Goal: Find specific page/section: Locate a particular part of the current website

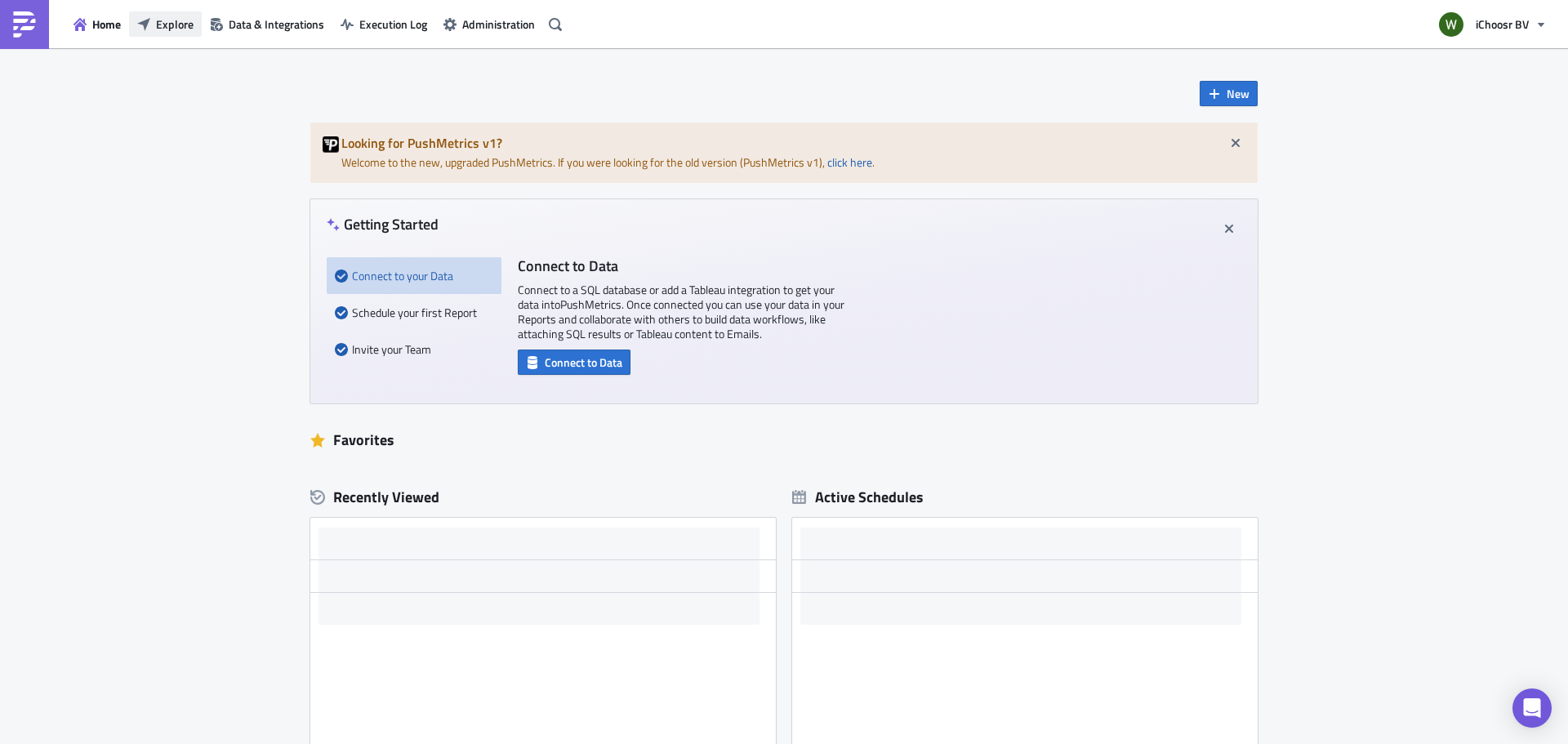
click at [178, 24] on span "Explore" at bounding box center [174, 24] width 37 height 17
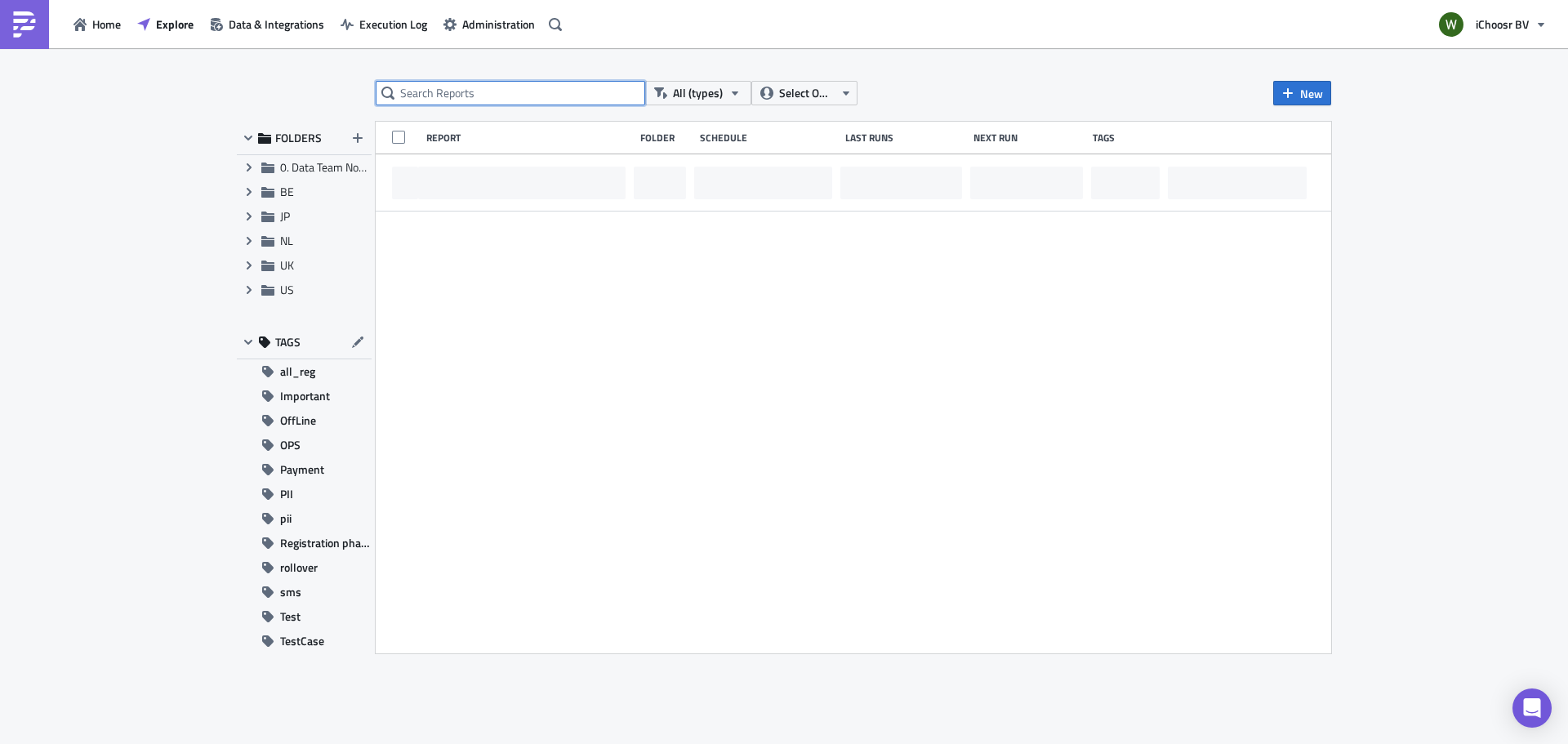
click at [438, 89] on input "text" at bounding box center [510, 93] width 270 height 24
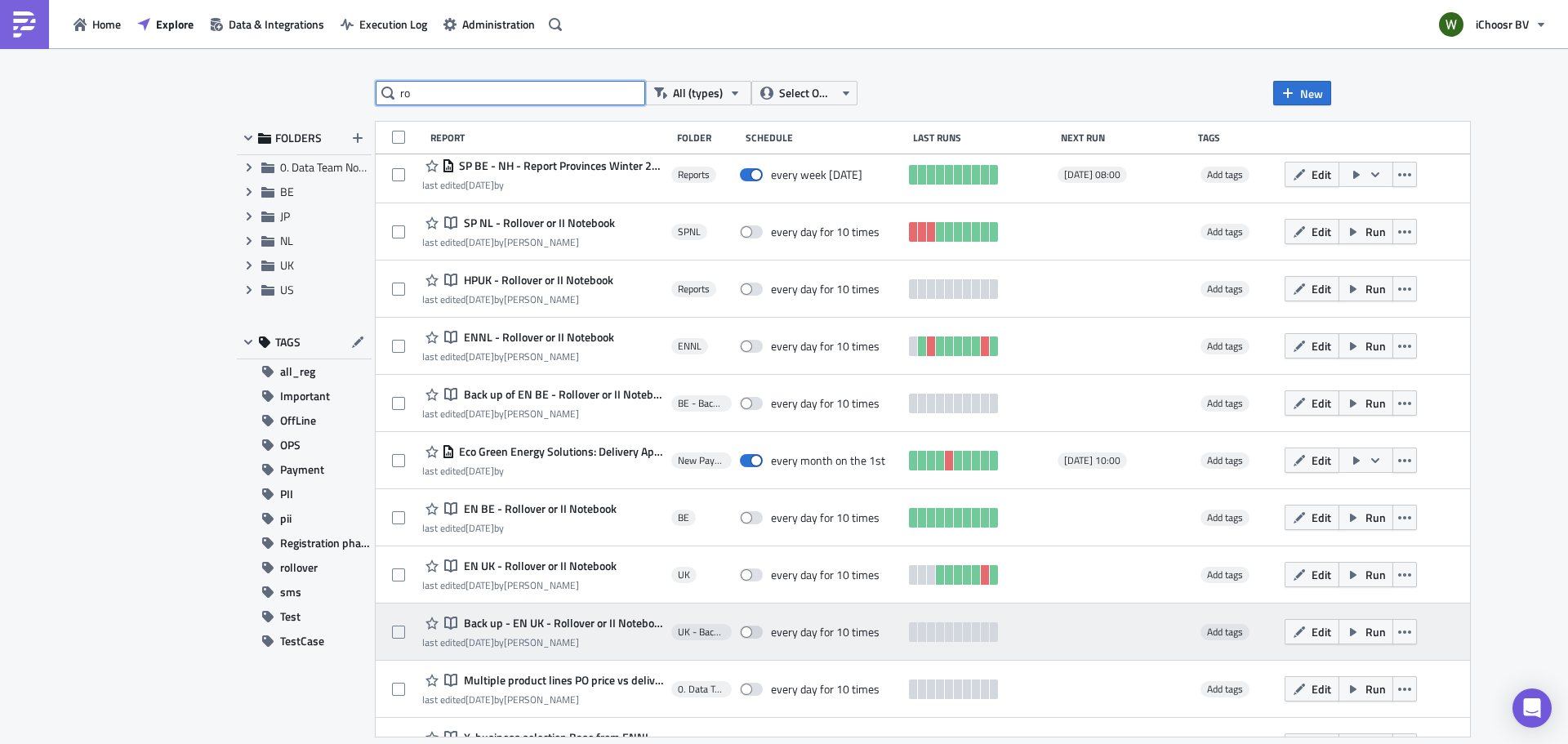
scroll to position [642, 0]
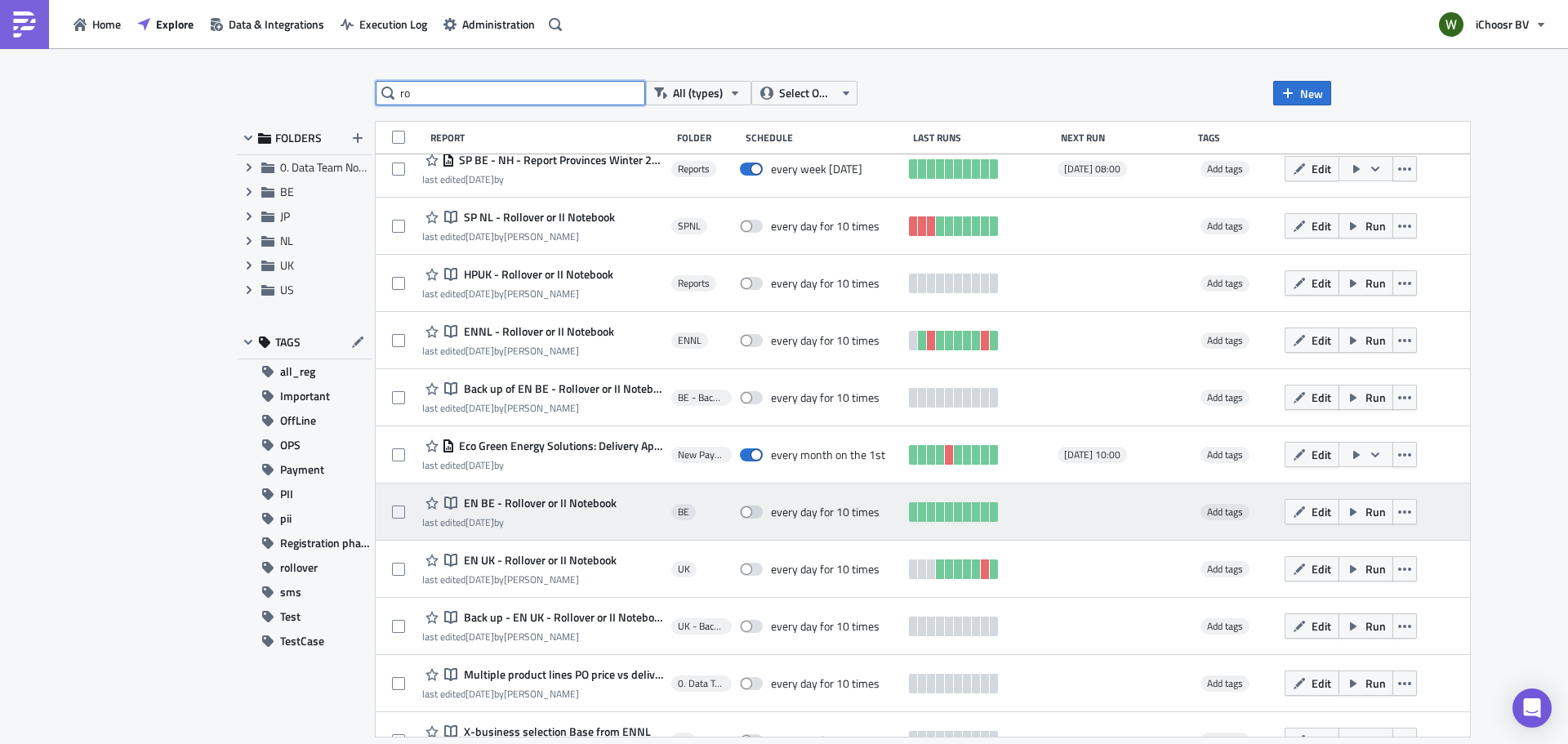
type input "ro"
click at [561, 512] on div "Notebook EN BE - Rollover or II Notebook" at bounding box center [520, 503] width 194 height 20
click at [554, 502] on span "EN BE - Rollover or II Notebook" at bounding box center [538, 503] width 157 height 15
